Goal: Information Seeking & Learning: Learn about a topic

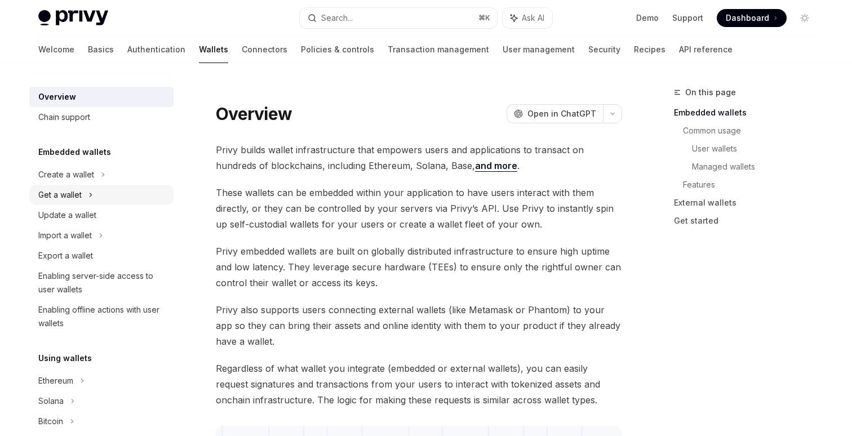
click at [106, 194] on div "Get a wallet" at bounding box center [101, 195] width 144 height 20
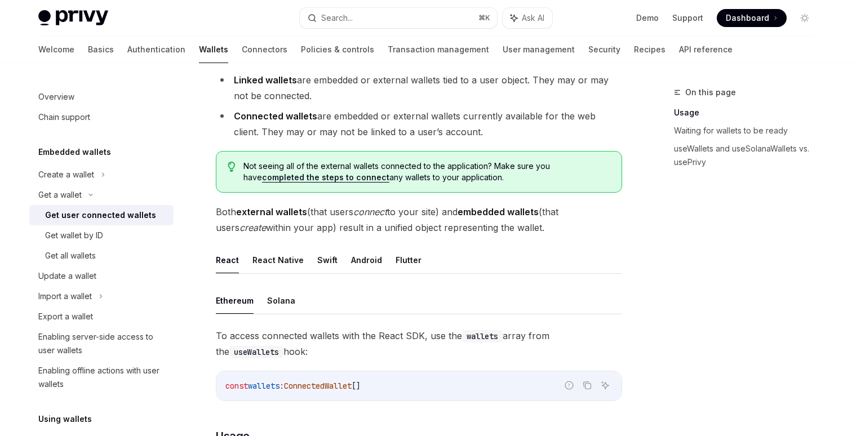
scroll to position [160, 0]
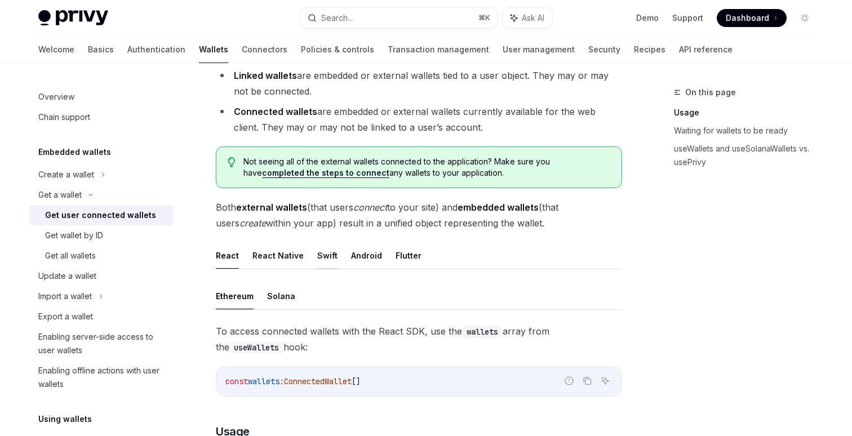
click at [323, 258] on button "Swift" at bounding box center [327, 255] width 20 height 26
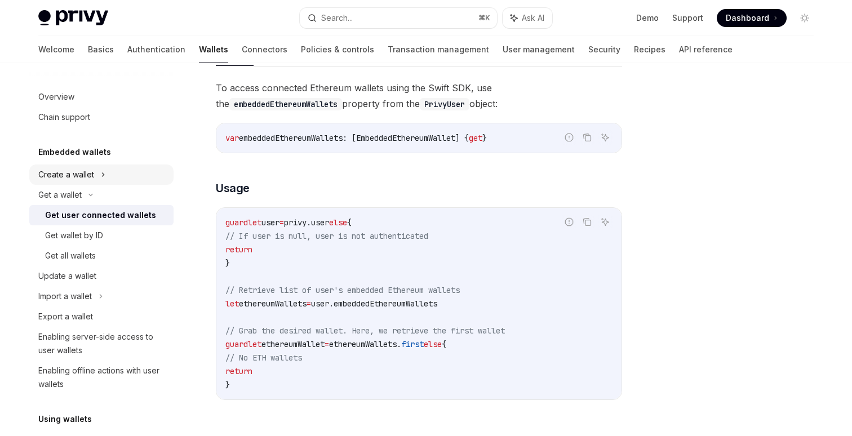
click at [100, 180] on div "Create a wallet" at bounding box center [101, 175] width 144 height 20
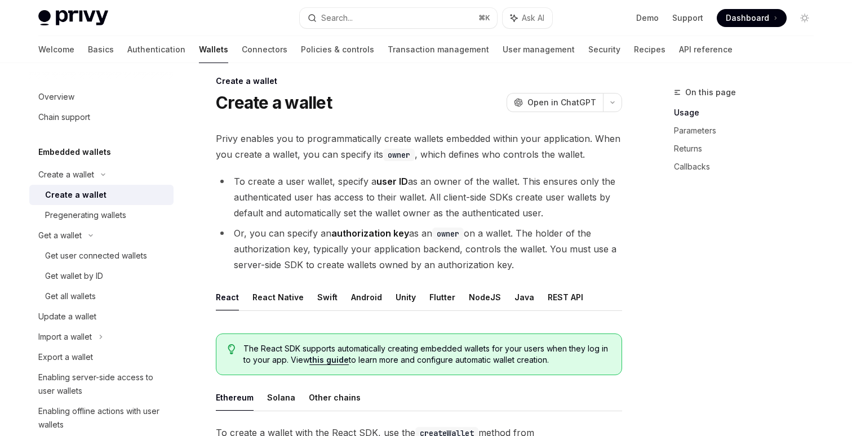
scroll to position [12, 0]
click at [323, 304] on button "Swift" at bounding box center [327, 296] width 20 height 26
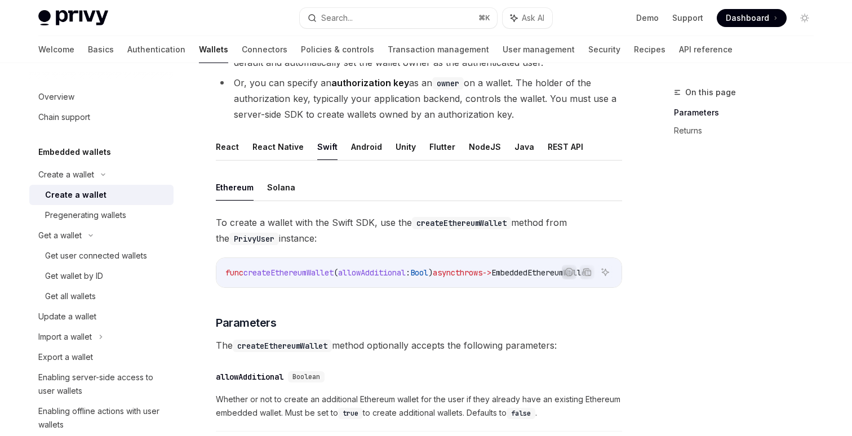
scroll to position [144, 0]
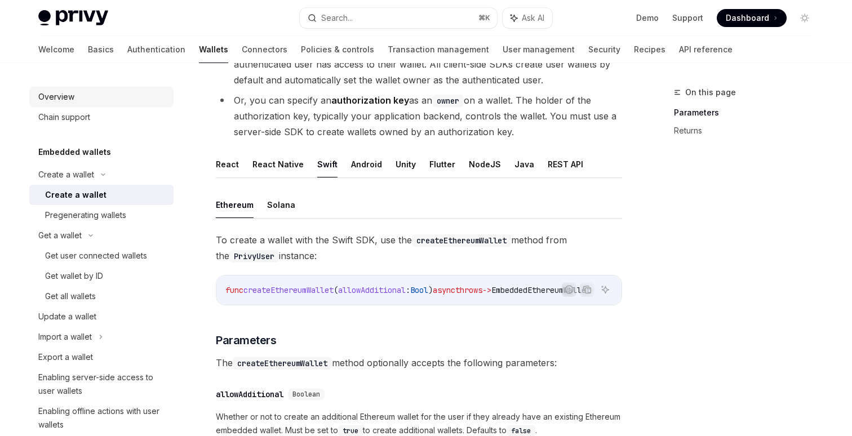
click at [83, 92] on div "Overview" at bounding box center [102, 97] width 128 height 14
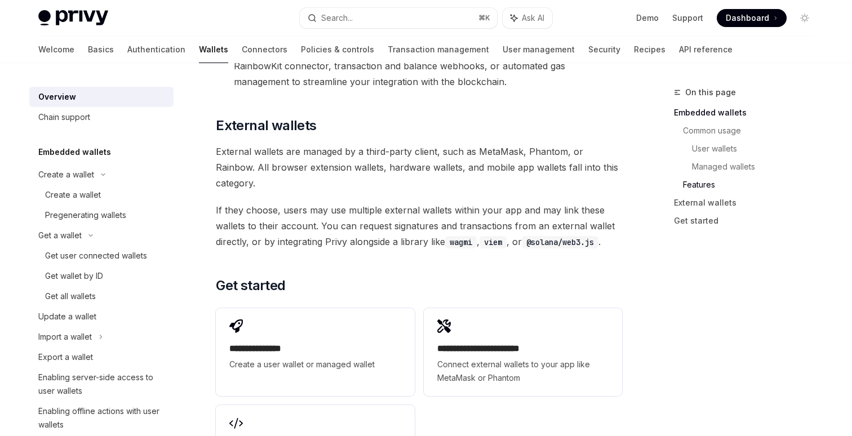
scroll to position [1807, 0]
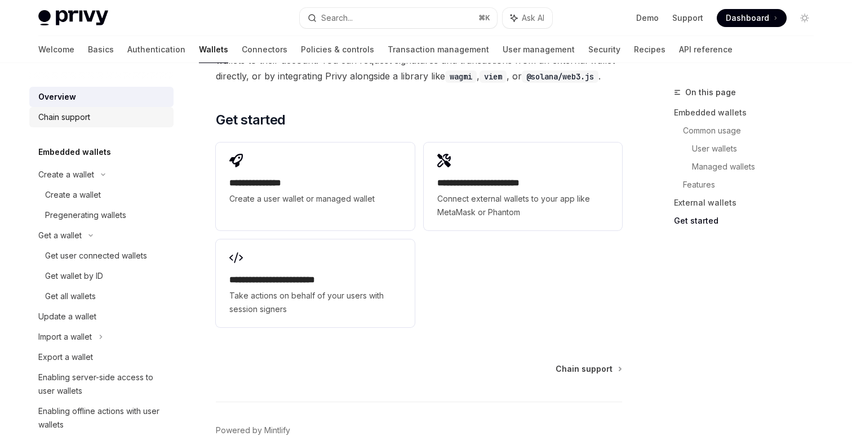
click at [94, 116] on div "Chain support" at bounding box center [102, 117] width 128 height 14
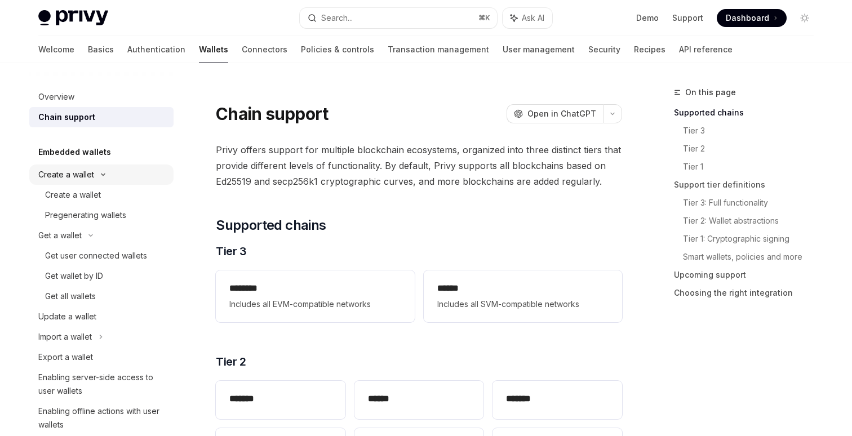
click at [72, 174] on div "Create a wallet" at bounding box center [66, 175] width 56 height 14
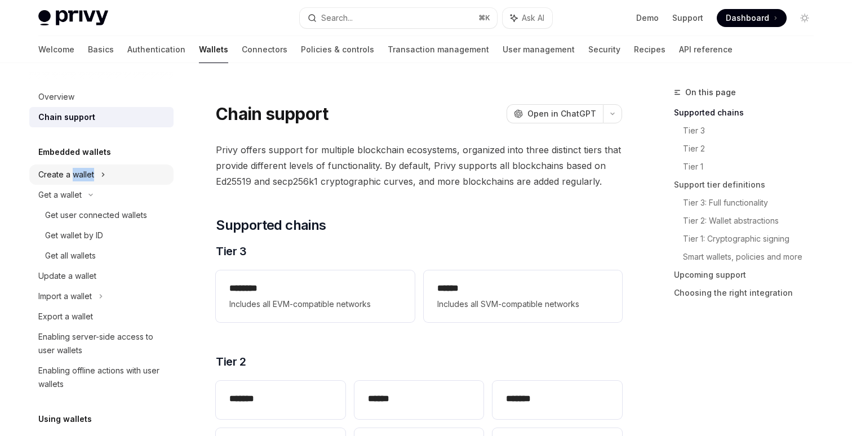
click at [72, 174] on div "Create a wallet" at bounding box center [66, 175] width 56 height 14
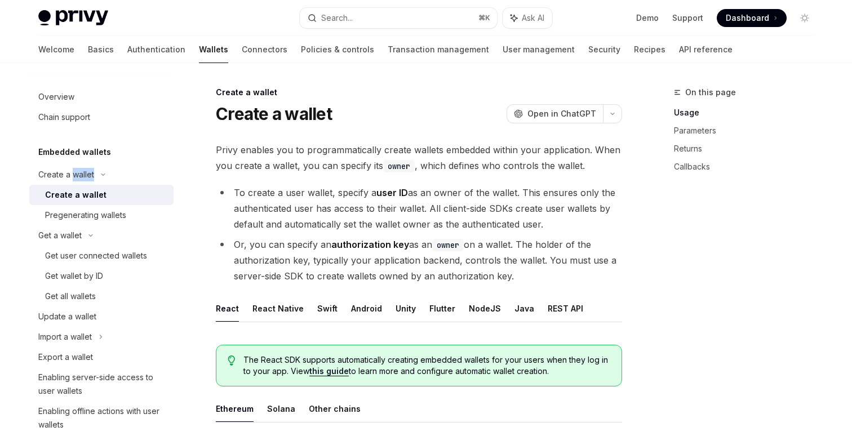
click at [89, 192] on div "Create a wallet" at bounding box center [75, 195] width 61 height 14
click at [116, 215] on div "Pregenerating wallets" at bounding box center [85, 216] width 81 height 14
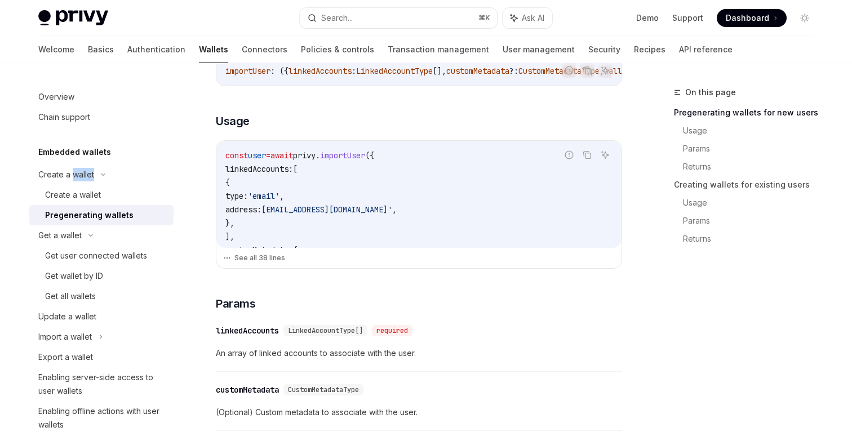
scroll to position [362, 0]
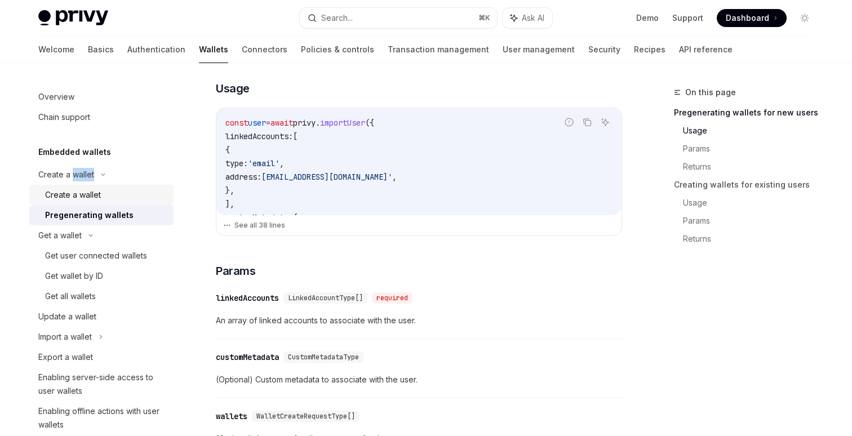
click at [110, 194] on div "Create a wallet" at bounding box center [106, 195] width 122 height 14
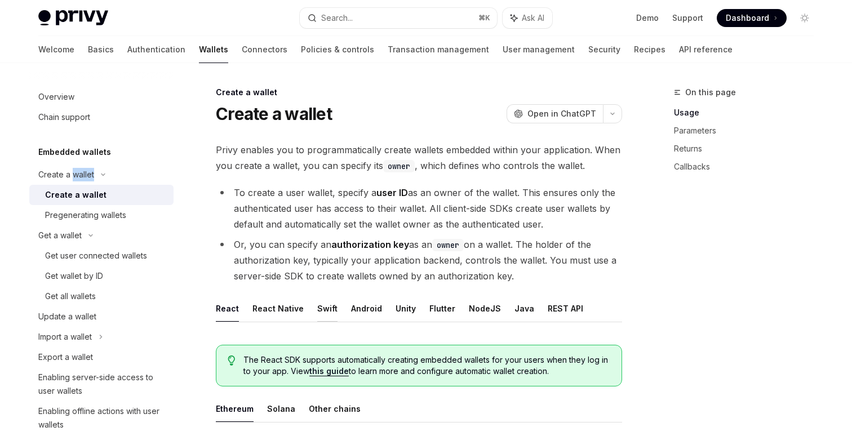
click at [327, 315] on button "Swift" at bounding box center [327, 308] width 20 height 26
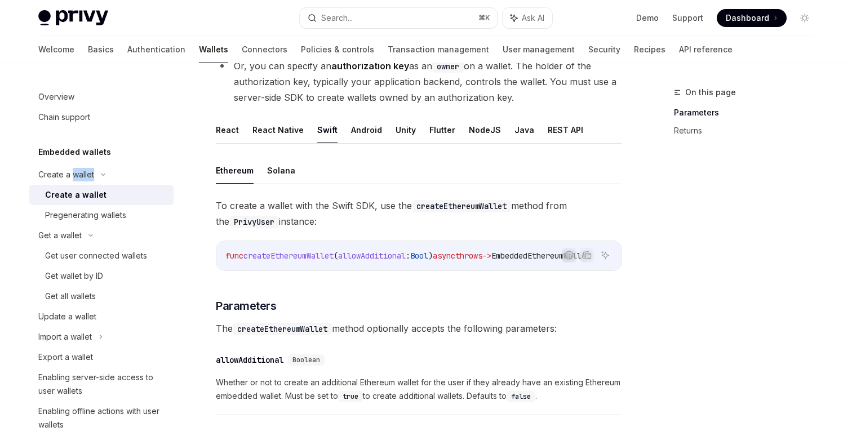
scroll to position [191, 0]
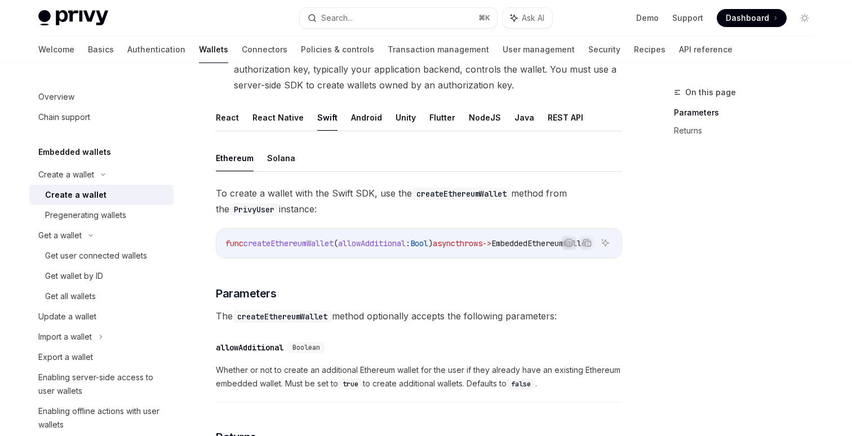
drag, startPoint x: 354, startPoint y: 264, endPoint x: 389, endPoint y: 264, distance: 34.9
click at [388, 264] on div "To create a wallet with the Swift SDK, use the createEthereumWallet method from…" at bounding box center [419, 348] width 406 height 326
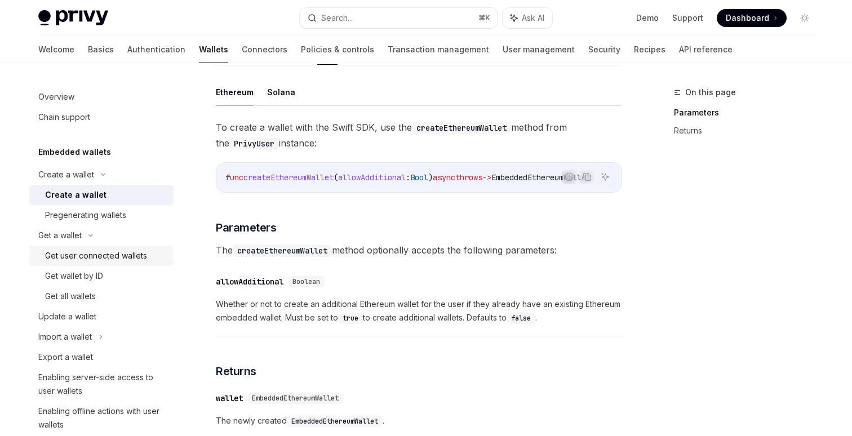
scroll to position [144, 0]
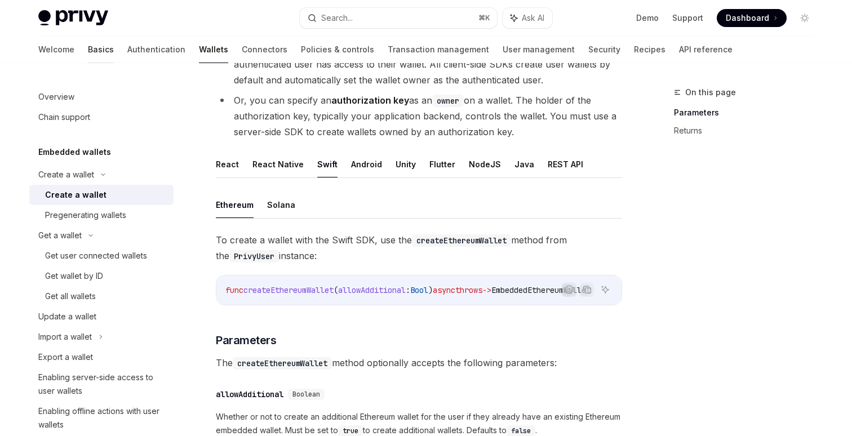
click at [88, 51] on link "Basics" at bounding box center [101, 49] width 26 height 27
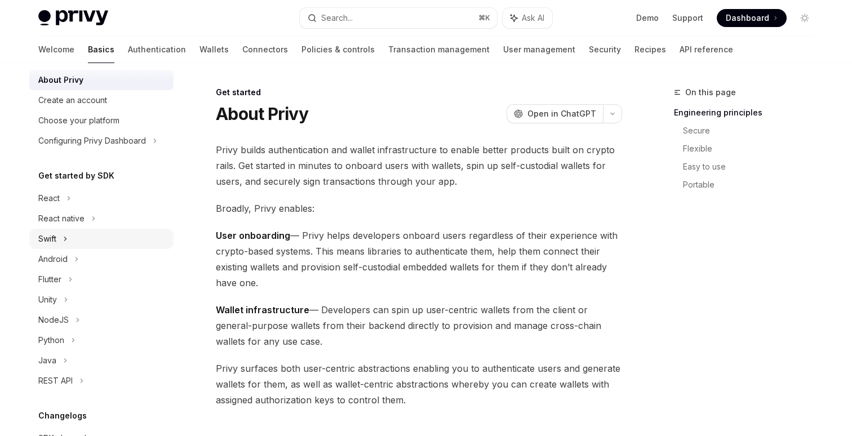
scroll to position [38, 0]
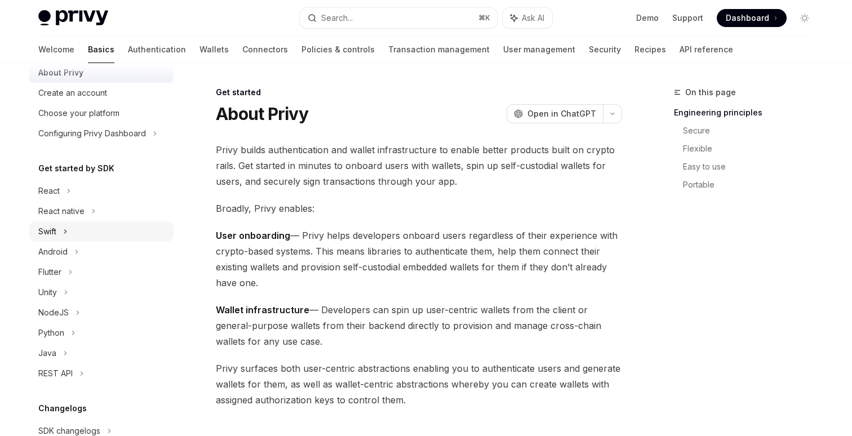
click at [69, 229] on div "Swift" at bounding box center [101, 231] width 144 height 20
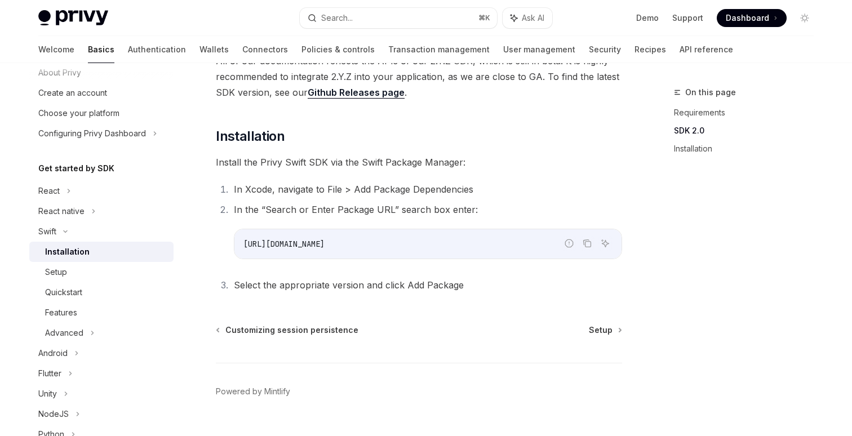
scroll to position [210, 0]
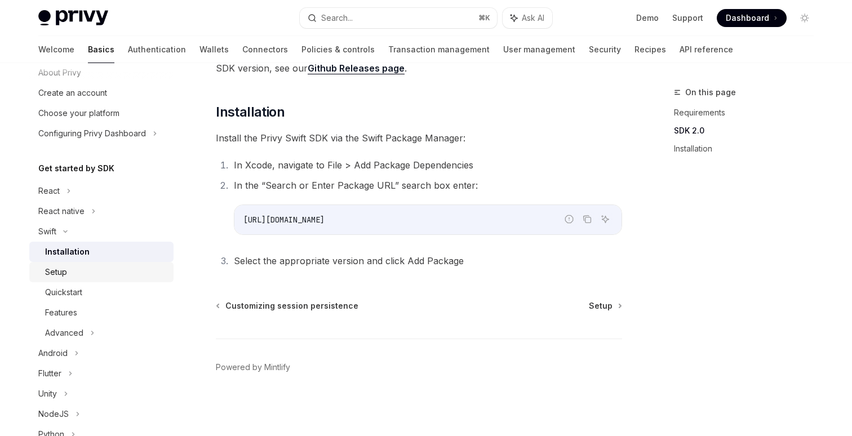
click at [81, 274] on div "Setup" at bounding box center [106, 272] width 122 height 14
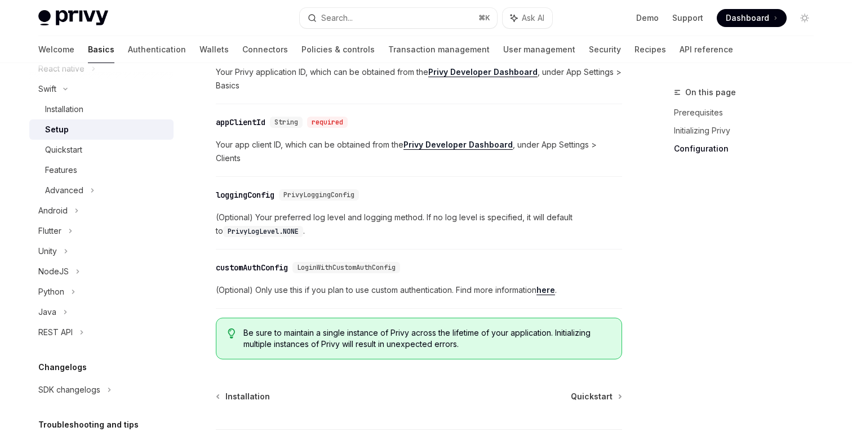
scroll to position [670, 0]
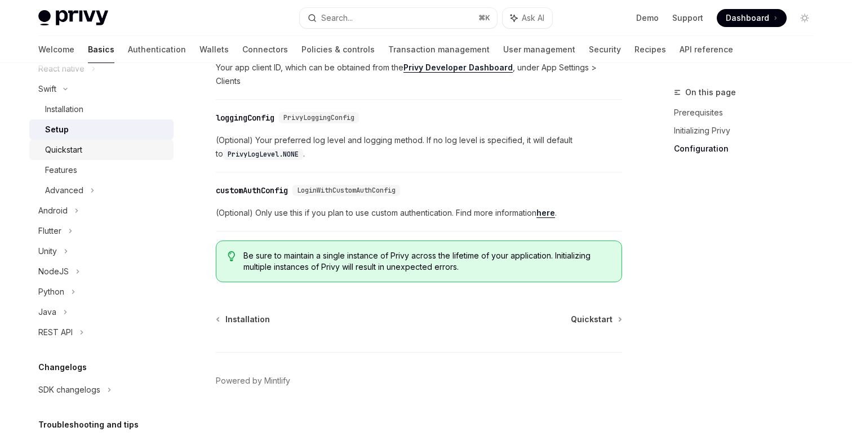
click at [96, 151] on div "Quickstart" at bounding box center [106, 150] width 122 height 14
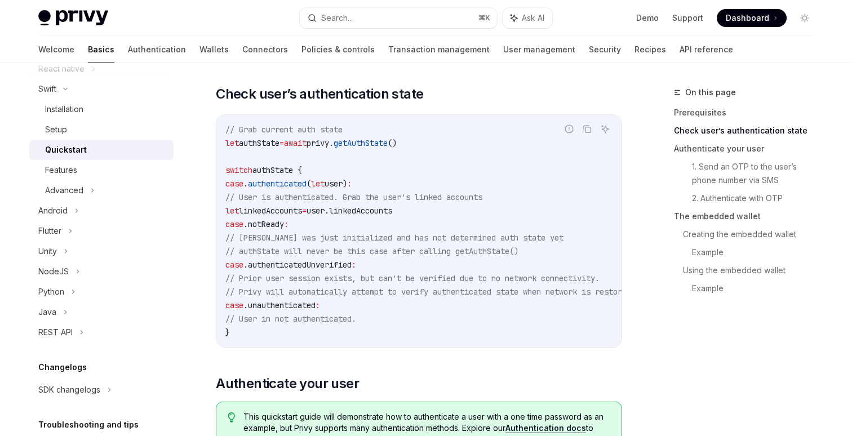
scroll to position [118, 0]
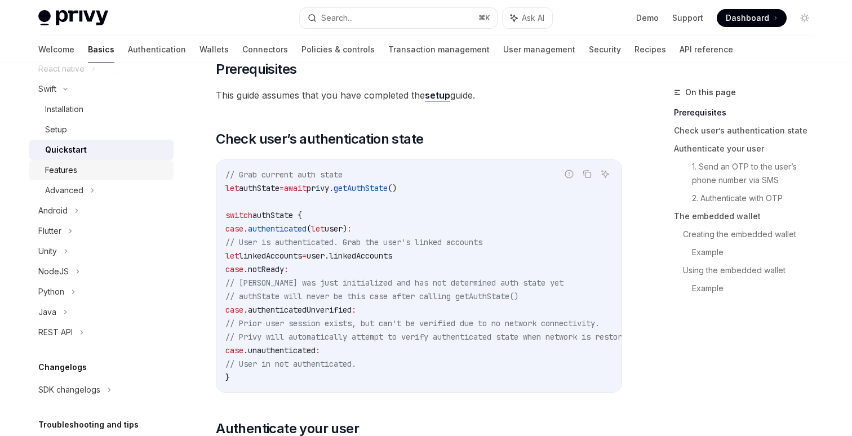
click at [102, 167] on div "Features" at bounding box center [106, 170] width 122 height 14
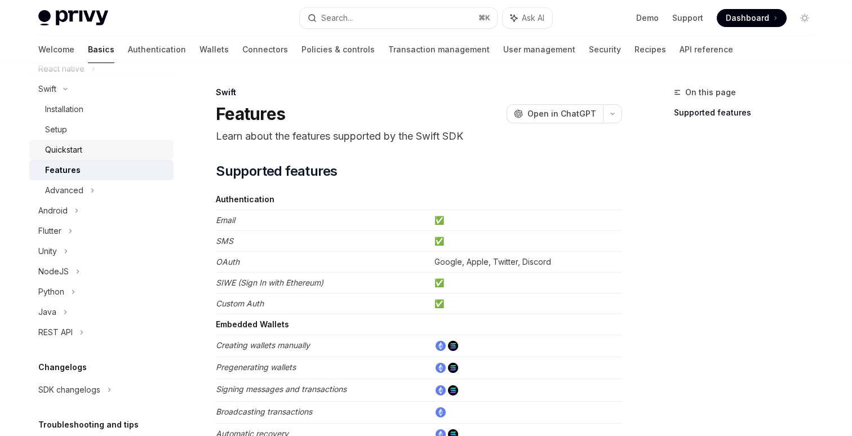
click at [103, 149] on div "Quickstart" at bounding box center [106, 150] width 122 height 14
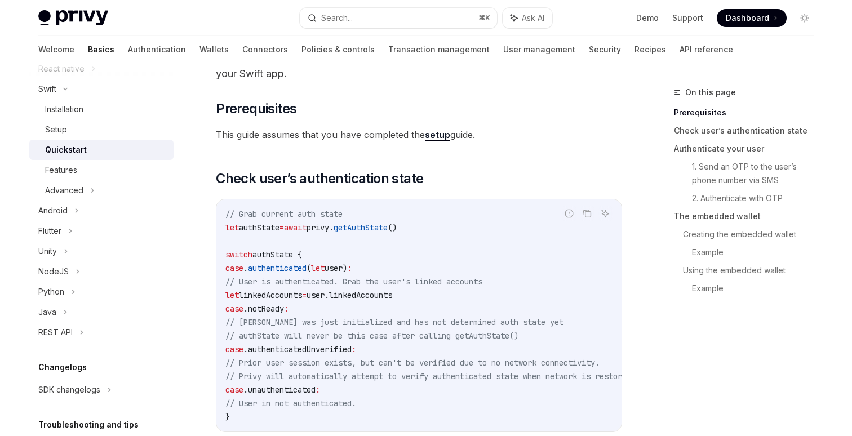
scroll to position [99, 0]
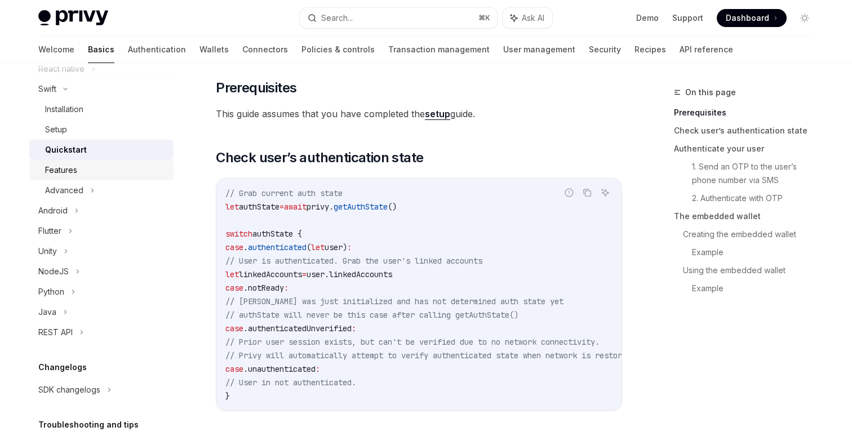
click at [81, 180] on link "Features" at bounding box center [101, 170] width 144 height 20
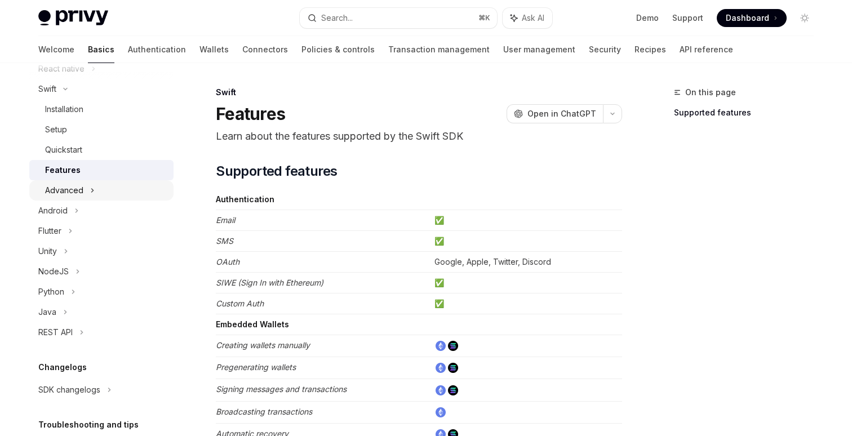
click at [78, 190] on div "Advanced" at bounding box center [64, 191] width 38 height 14
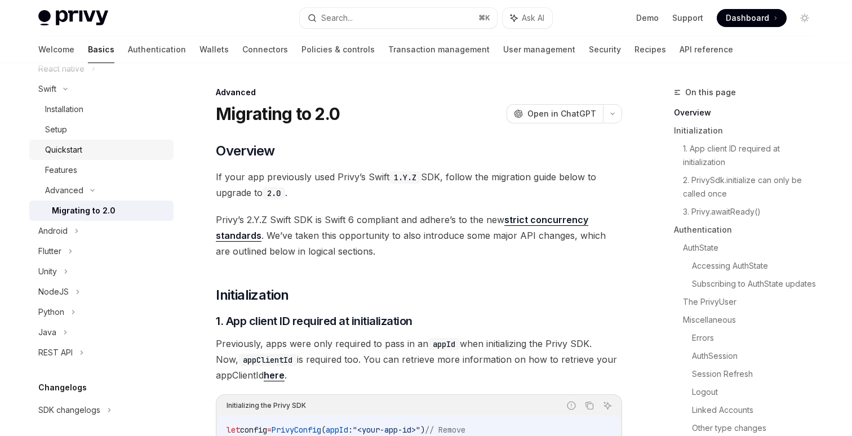
click at [72, 149] on div "Quickstart" at bounding box center [63, 150] width 37 height 14
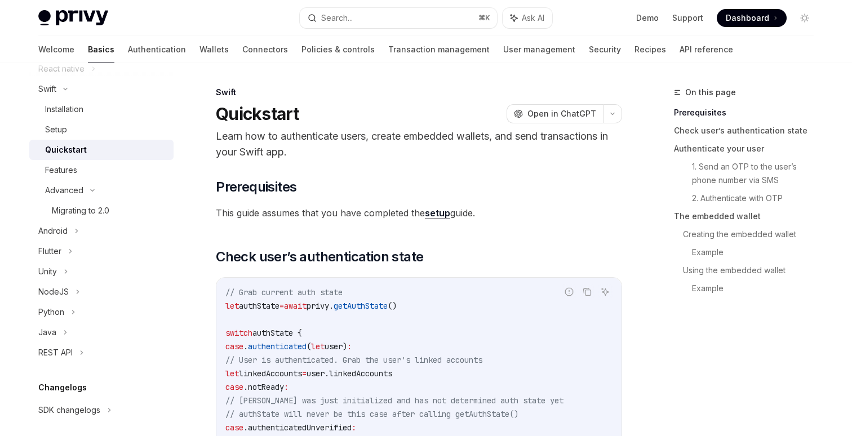
type textarea "*"
click at [468, 179] on h2 "​ Prerequisites" at bounding box center [419, 187] width 406 height 18
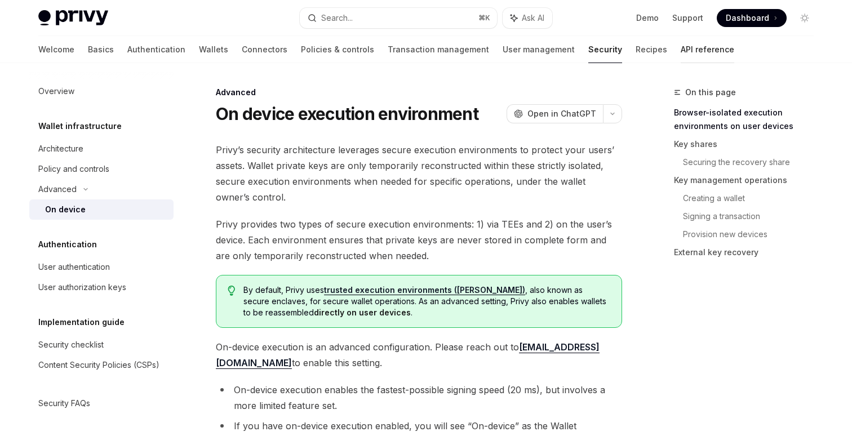
click at [681, 48] on link "API reference" at bounding box center [708, 49] width 54 height 27
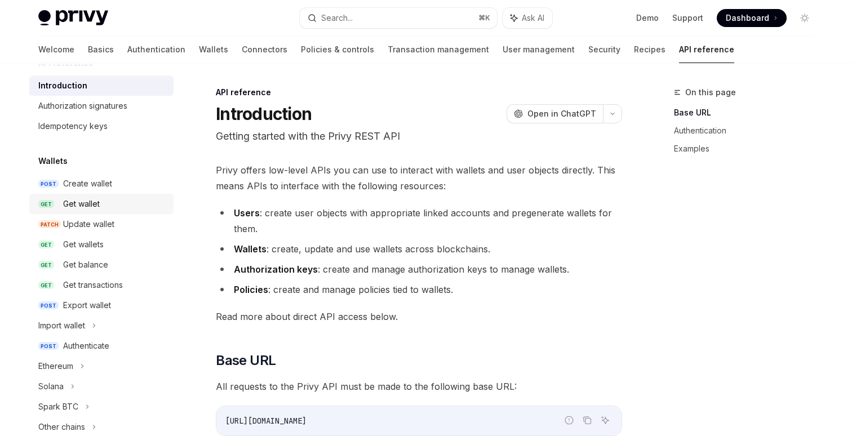
scroll to position [38, 0]
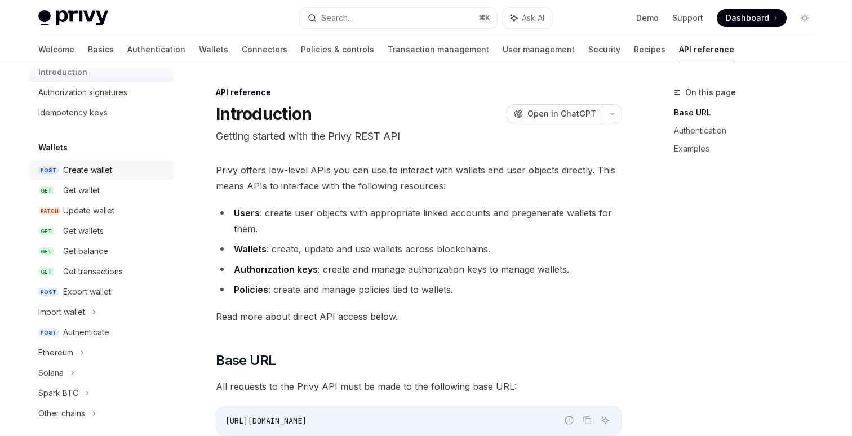
click at [114, 170] on div "Create wallet" at bounding box center [115, 170] width 104 height 14
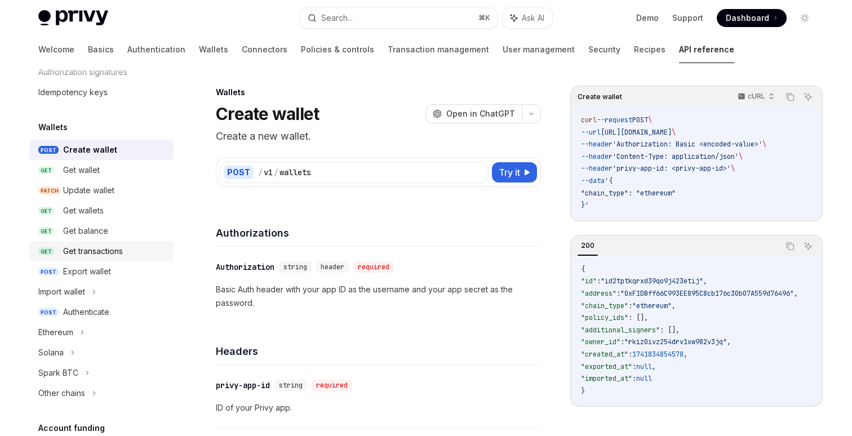
scroll to position [53, 0]
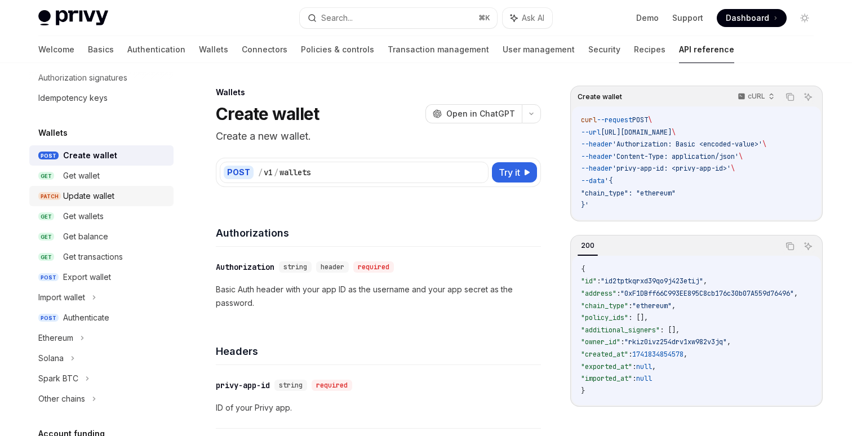
click at [102, 191] on div "Update wallet" at bounding box center [88, 196] width 51 height 14
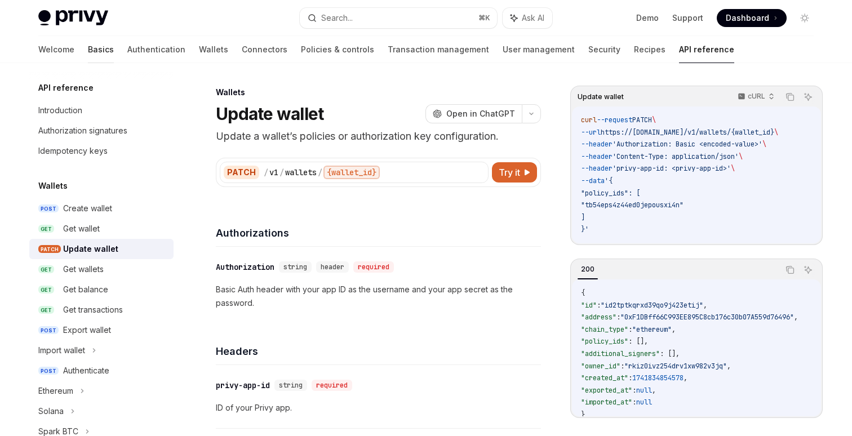
click at [88, 41] on link "Basics" at bounding box center [101, 49] width 26 height 27
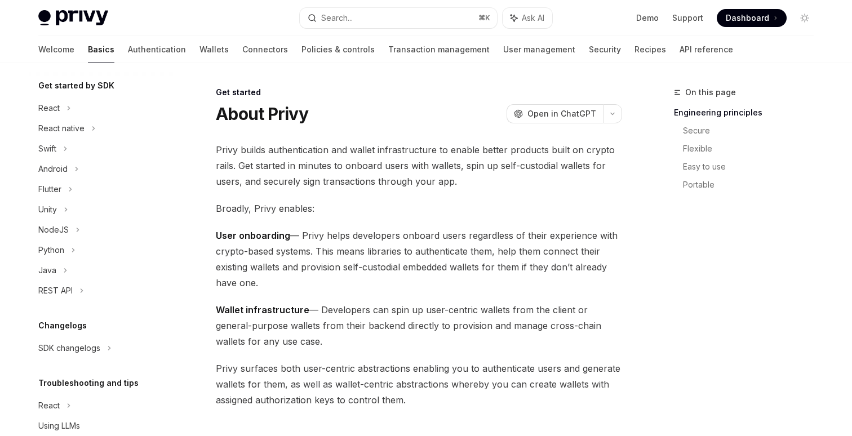
scroll to position [163, 0]
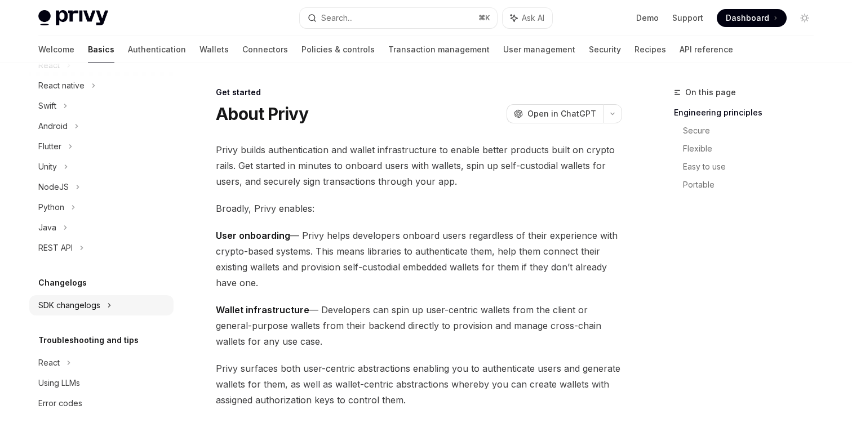
click at [92, 308] on div "SDK changelogs" at bounding box center [69, 306] width 62 height 14
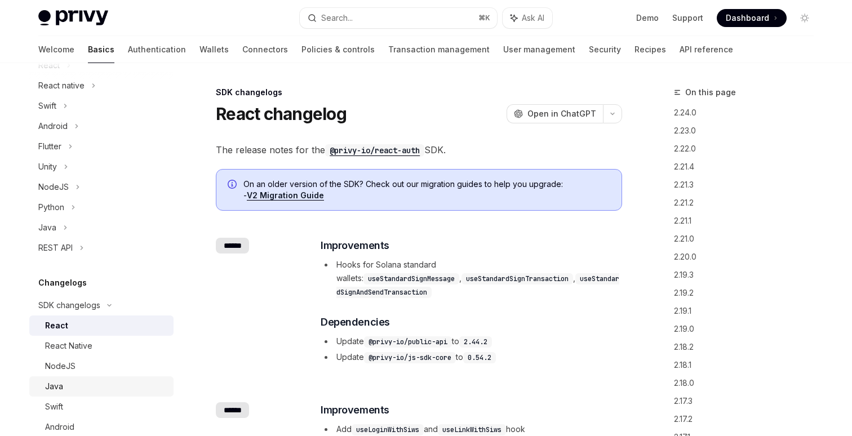
scroll to position [173, 0]
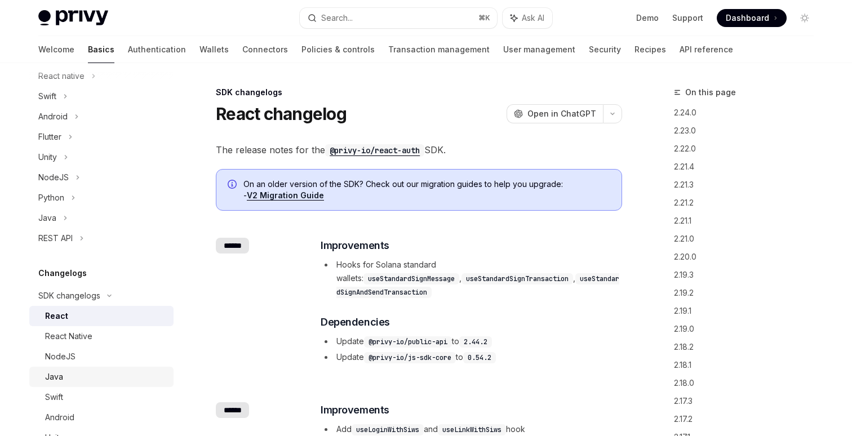
click at [76, 385] on link "Java" at bounding box center [101, 377] width 144 height 20
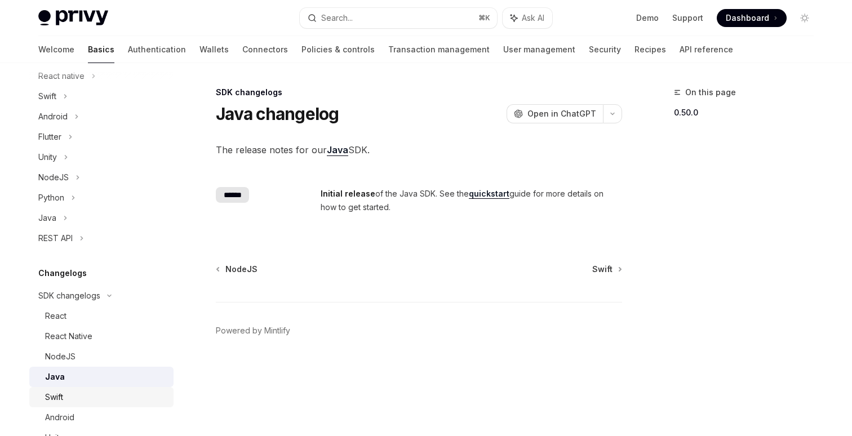
click at [76, 392] on div "Swift" at bounding box center [106, 398] width 122 height 14
type textarea "*"
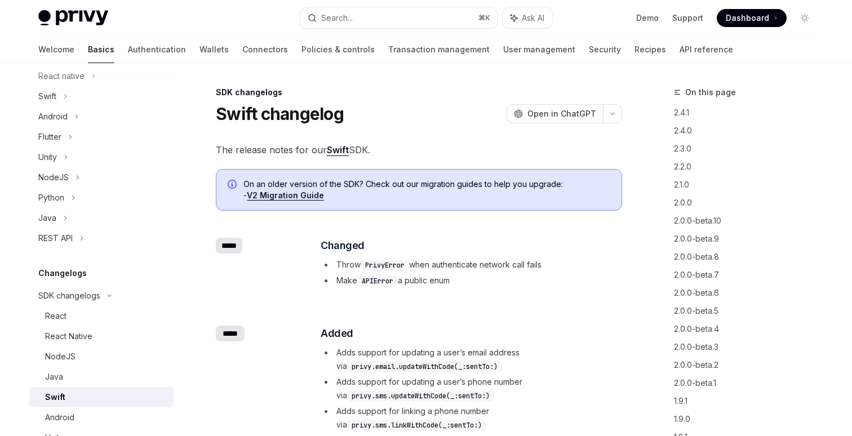
click at [340, 150] on link "Swift" at bounding box center [338, 150] width 22 height 12
